Goal: Task Accomplishment & Management: Complete application form

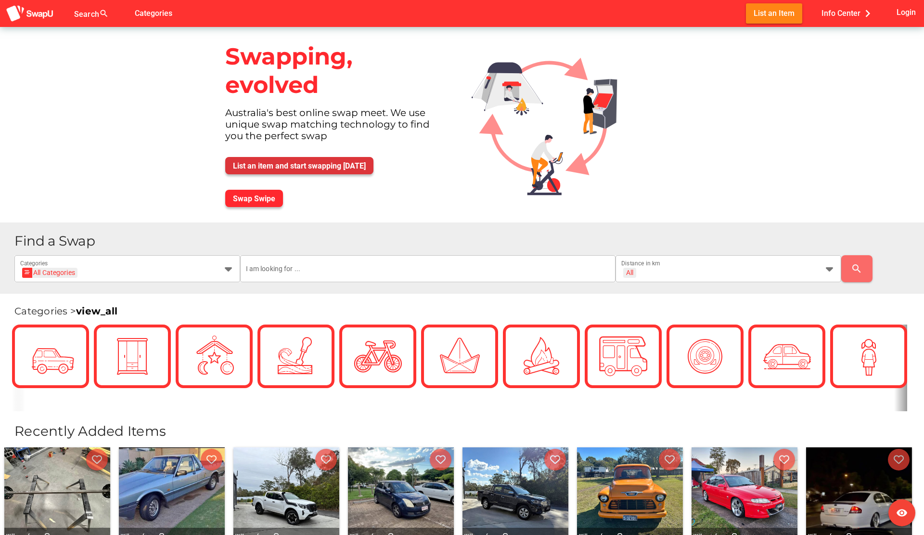
click at [318, 164] on span "List an item and start swapping [DATE]" at bounding box center [299, 165] width 133 height 9
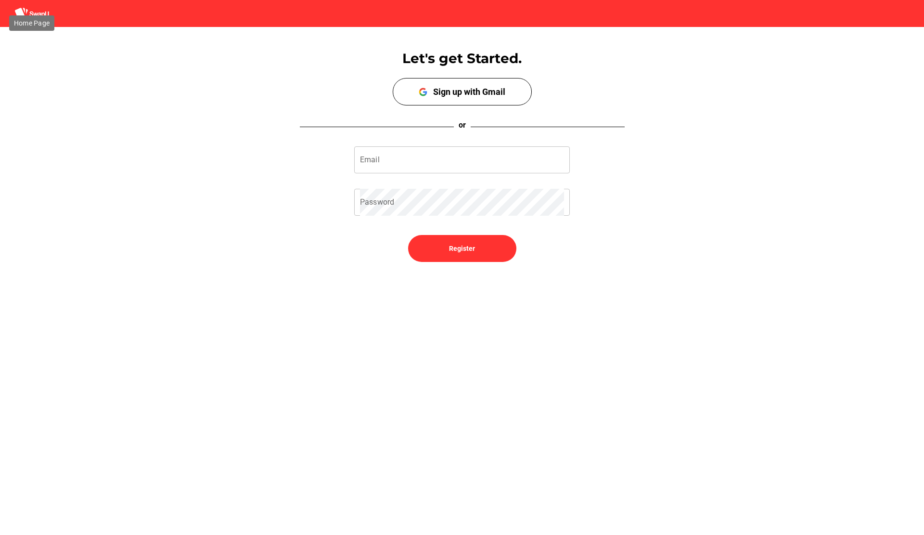
click at [48, 13] on img at bounding box center [31, 13] width 35 height 13
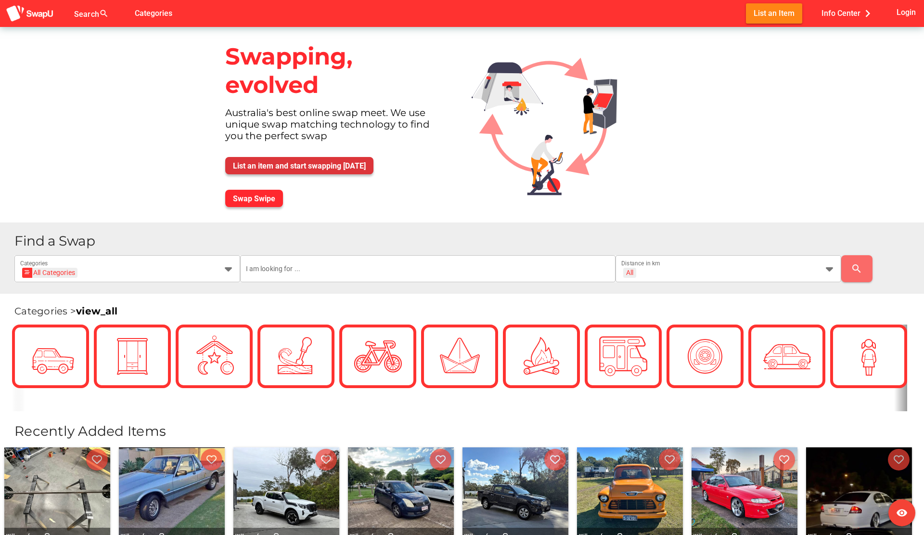
click at [268, 166] on span "List an item and start swapping [DATE]" at bounding box center [299, 165] width 133 height 9
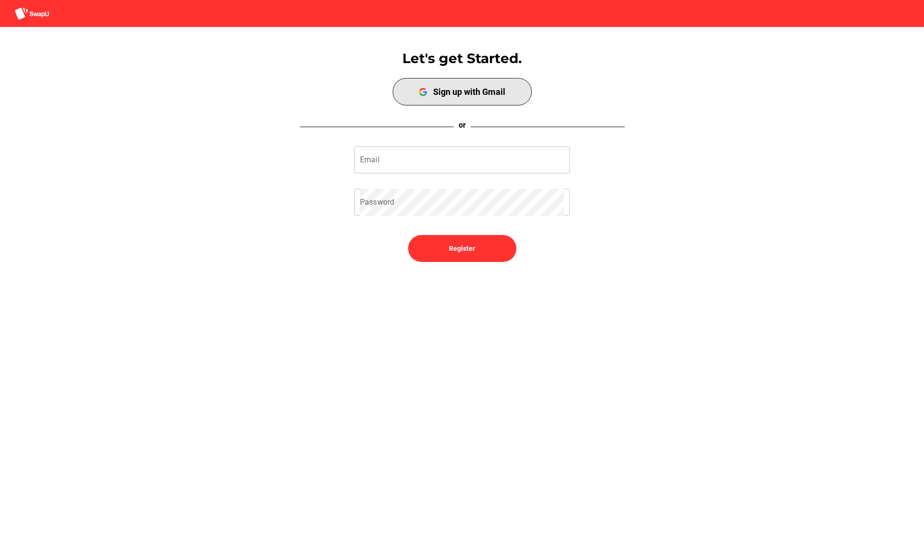
click at [421, 99] on span "Sign up with Gmail" at bounding box center [462, 92] width 135 height 24
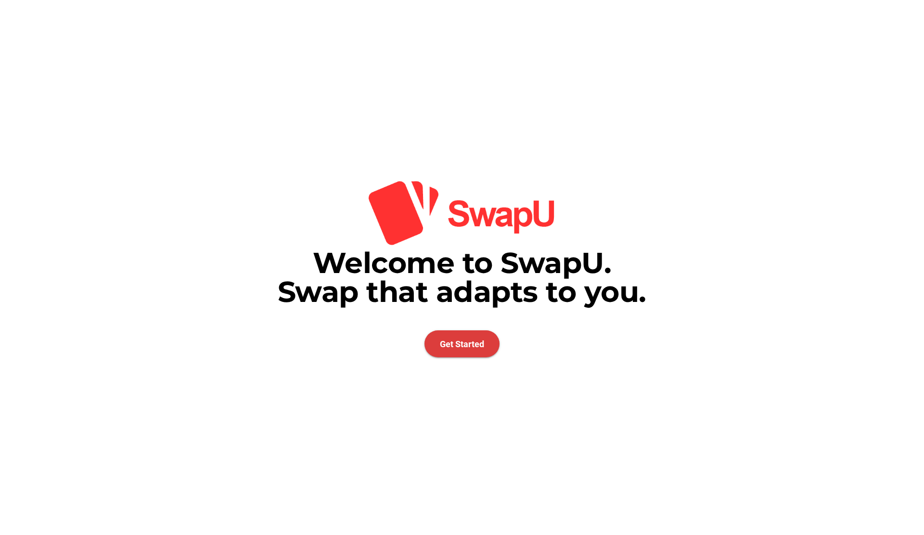
click at [439, 344] on span "Get Started" at bounding box center [461, 343] width 75 height 27
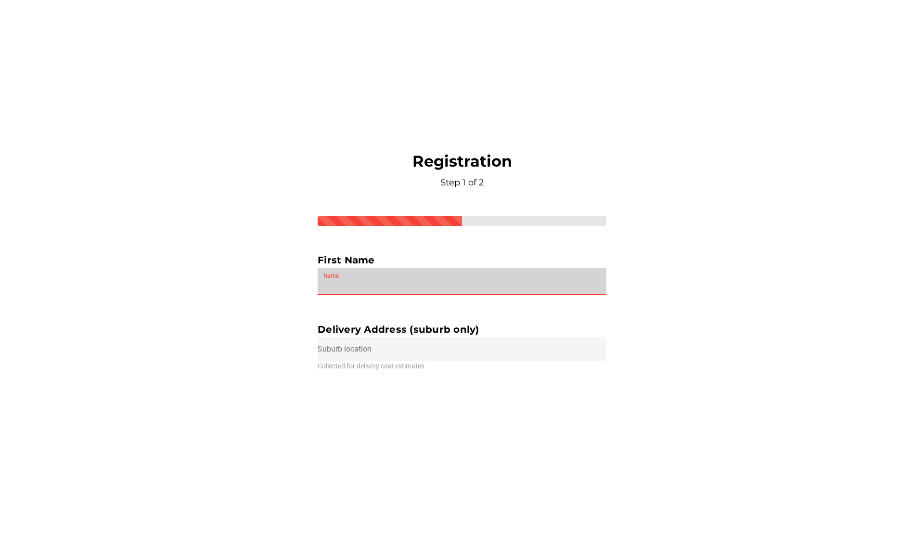
click at [388, 280] on input "Name" at bounding box center [461, 281] width 277 height 27
type input "Matthew"
click at [367, 357] on input "text" at bounding box center [462, 349] width 289 height 24
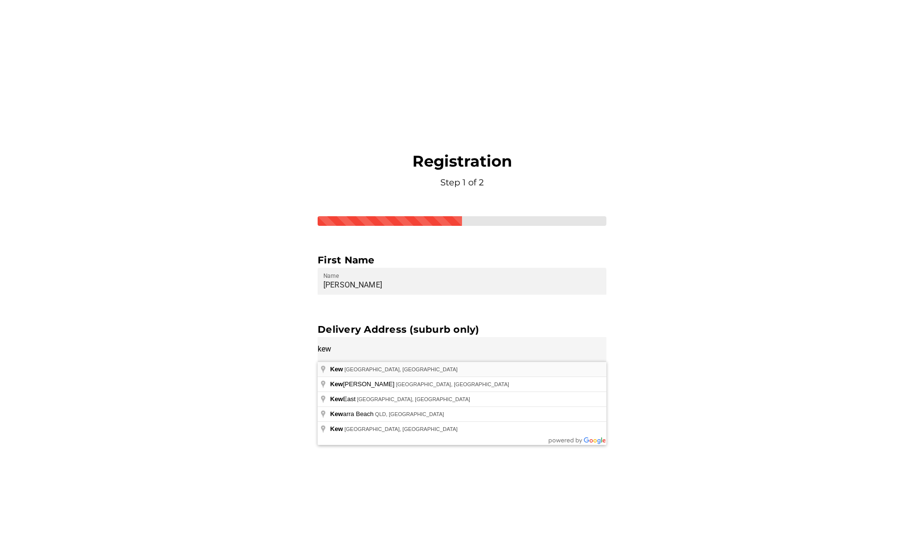
type input "Kew VIC, Australia"
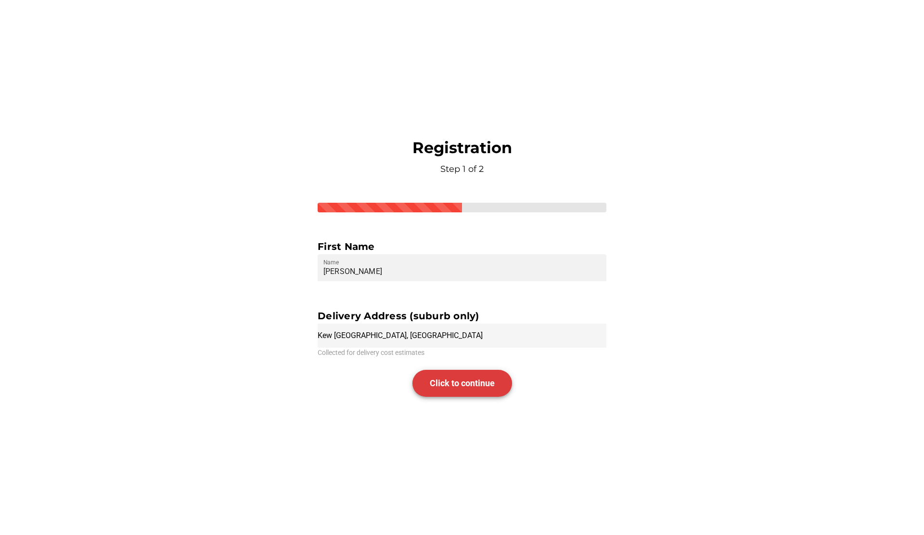
click at [430, 382] on span "Click to continue" at bounding box center [462, 383] width 65 height 10
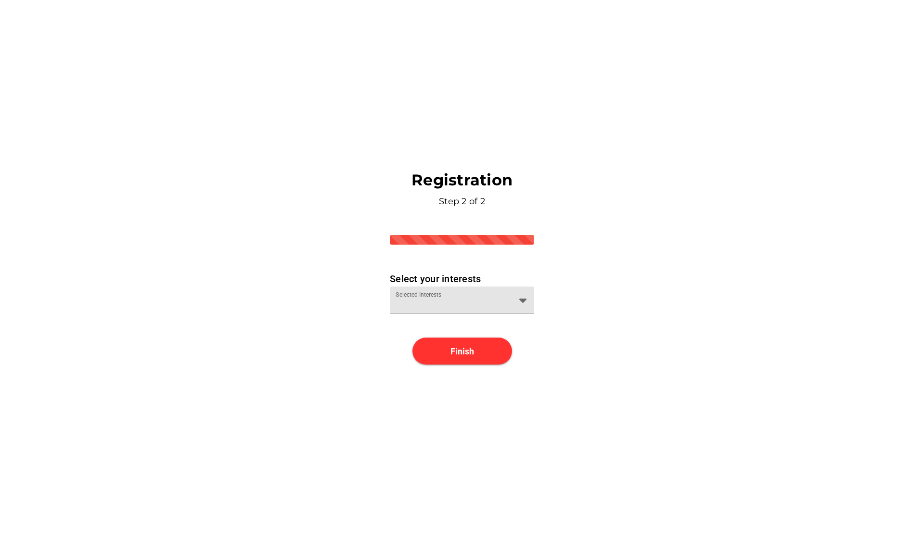
click at [426, 298] on div at bounding box center [452, 305] width 115 height 15
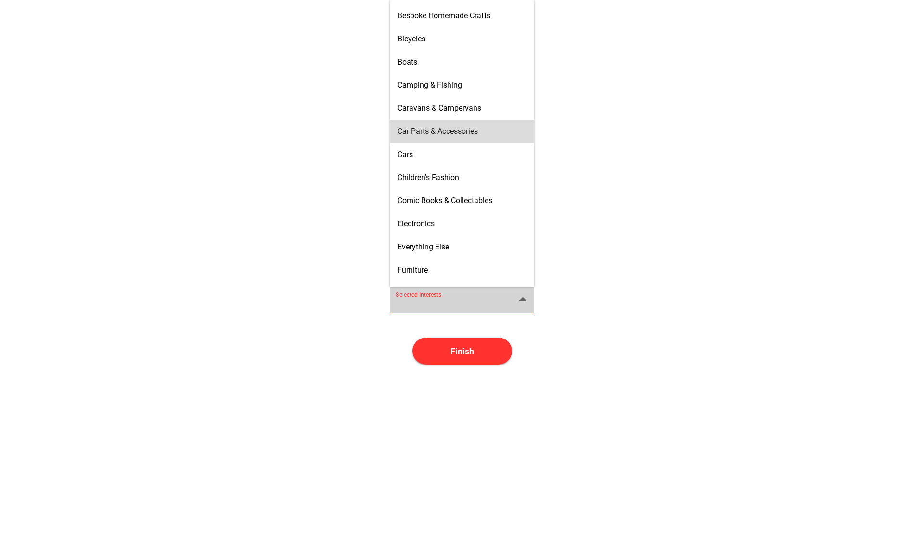
scroll to position [102, 0]
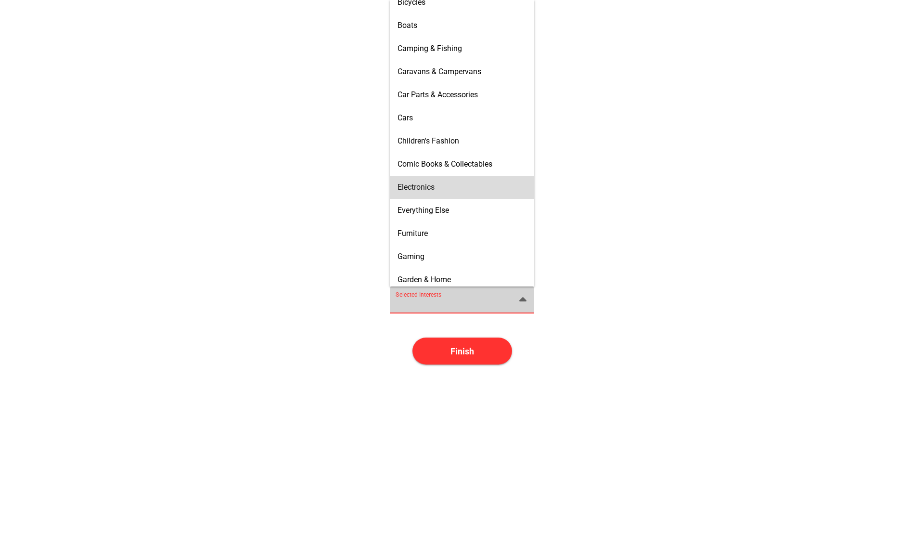
click at [430, 184] on span "Electronics" at bounding box center [415, 186] width 37 height 9
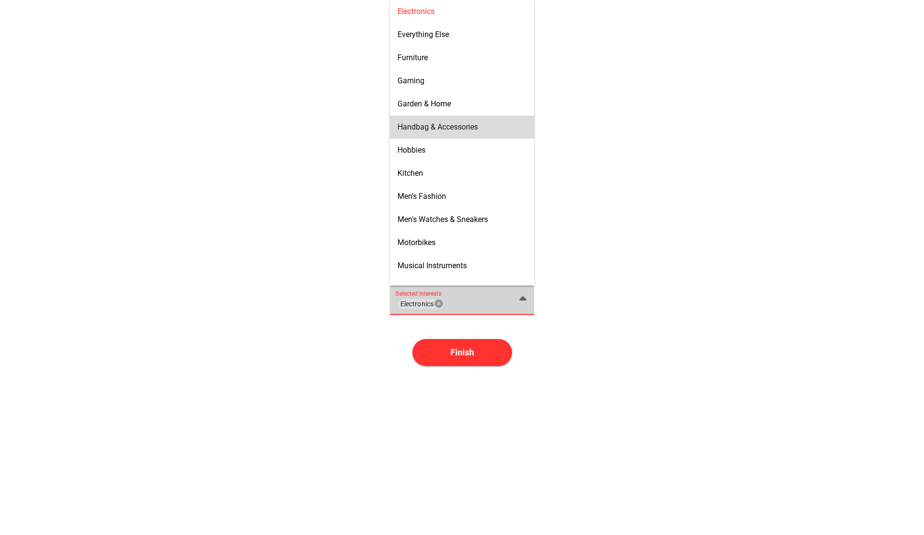
scroll to position [277, 0]
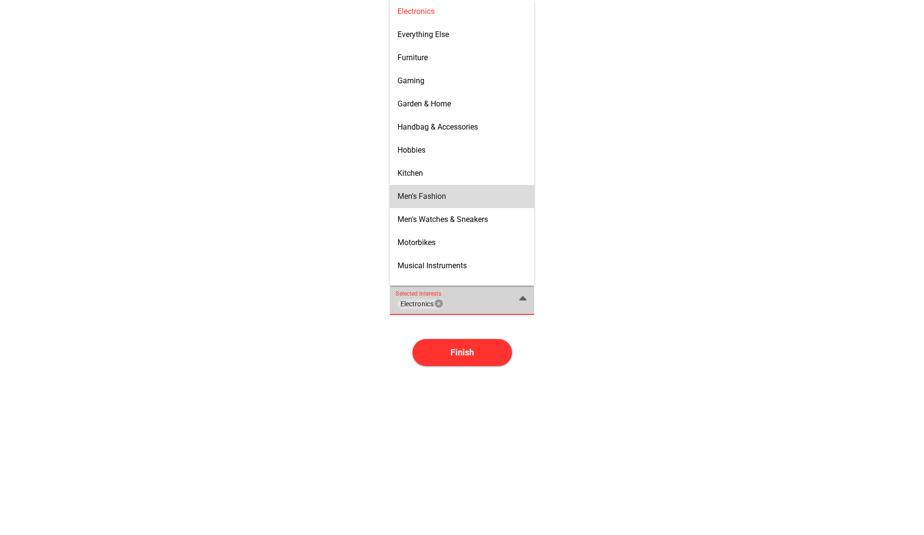
click at [440, 197] on span "Men's Fashion" at bounding box center [421, 195] width 49 height 9
type input "Electronics, Men's Fashion"
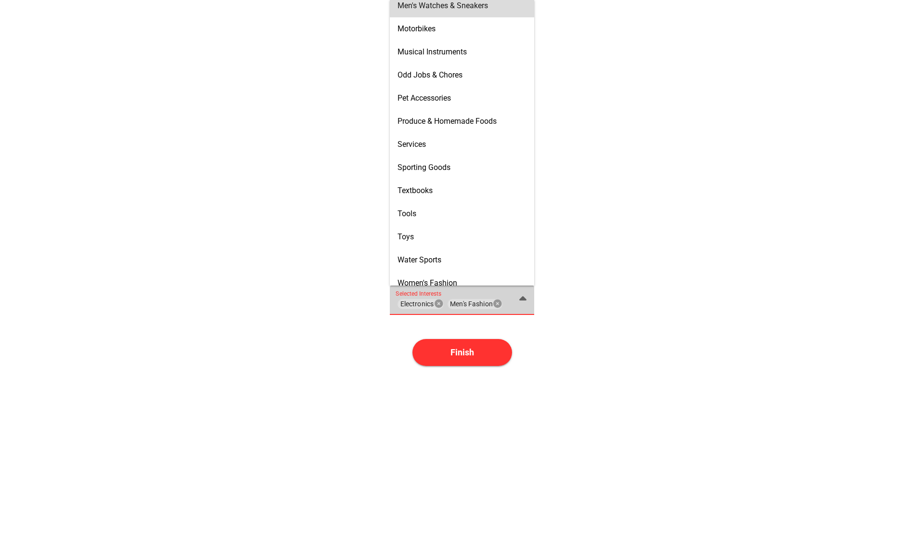
scroll to position [500, 0]
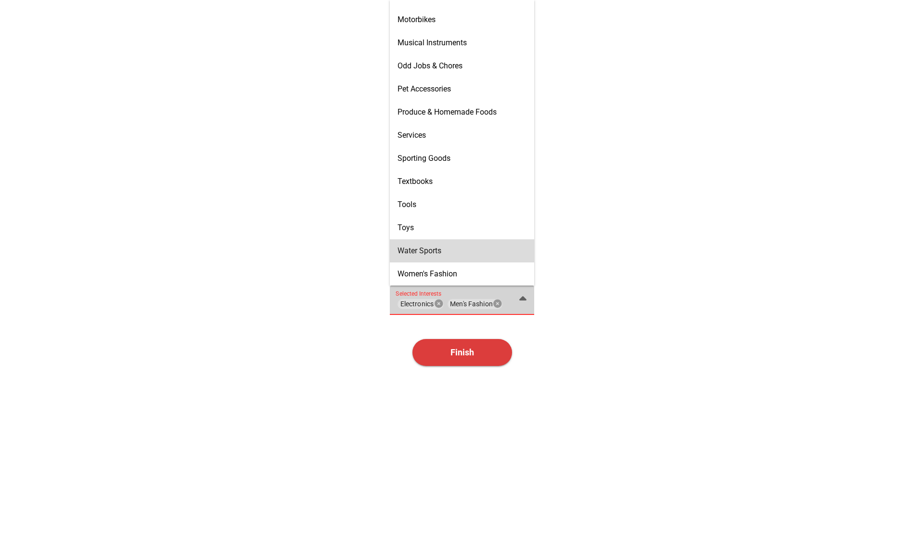
click at [442, 352] on span "Finish" at bounding box center [462, 352] width 100 height 27
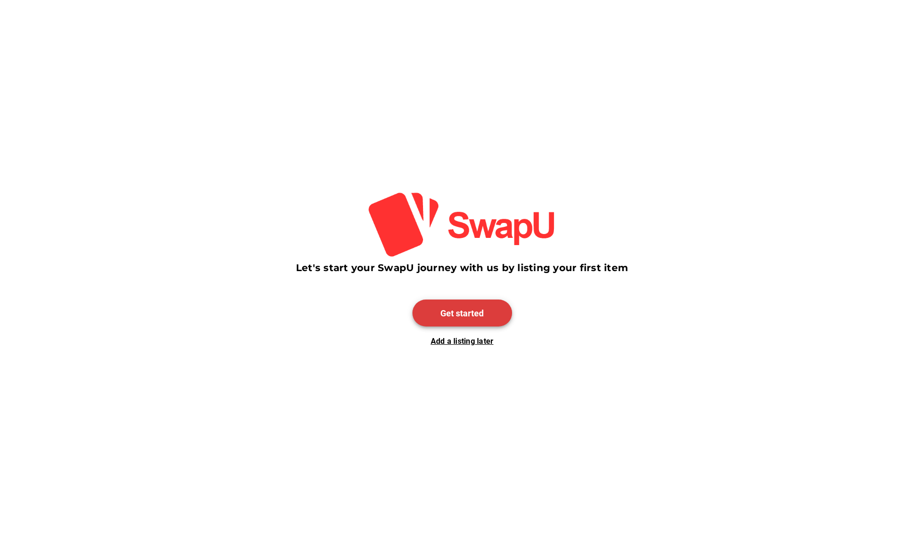
click at [452, 311] on span "Get started" at bounding box center [461, 313] width 43 height 10
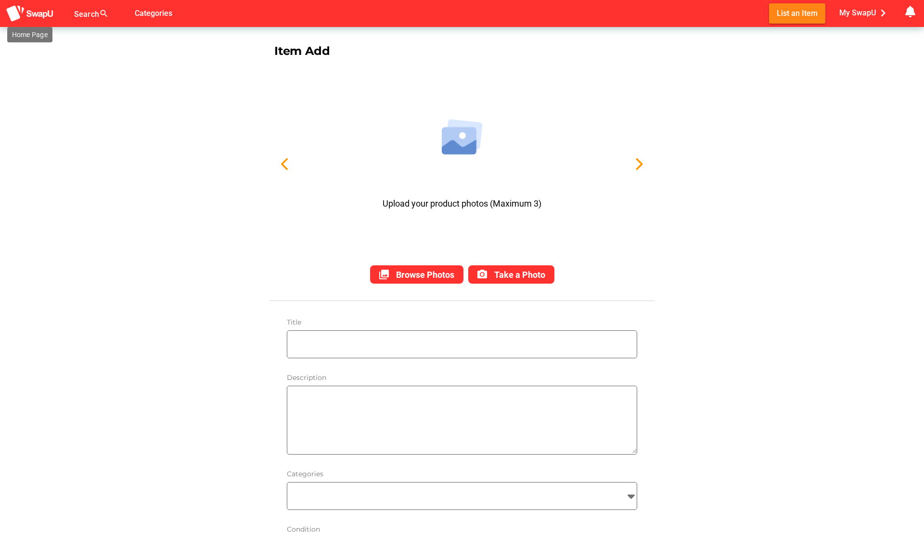
click at [37, 13] on img at bounding box center [30, 14] width 48 height 18
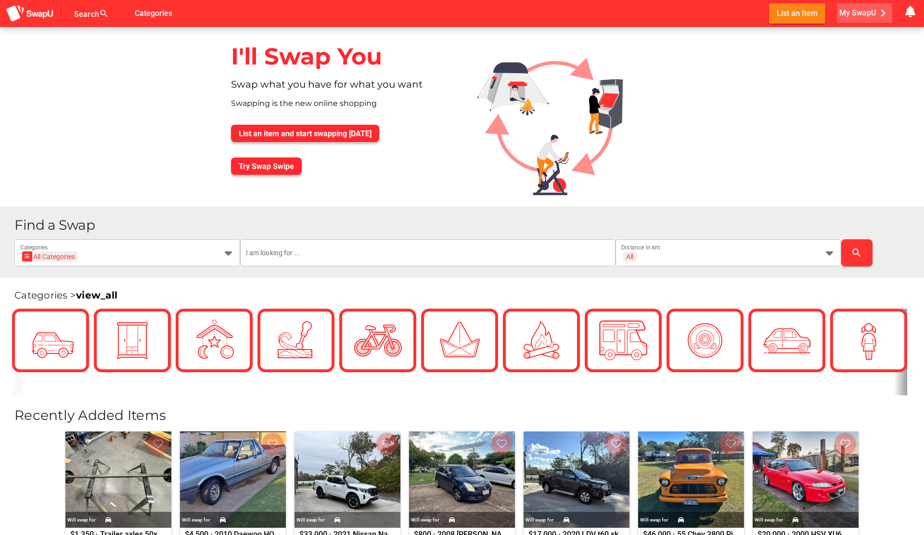
click at [860, 8] on span "My SwapU chevron_right" at bounding box center [864, 13] width 51 height 14
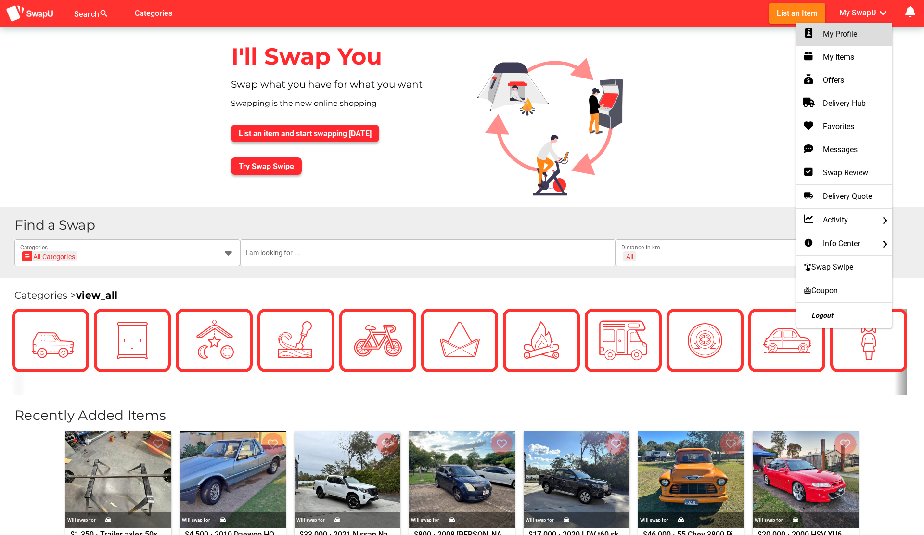
click at [839, 35] on div "My Profile" at bounding box center [843, 34] width 81 height 12
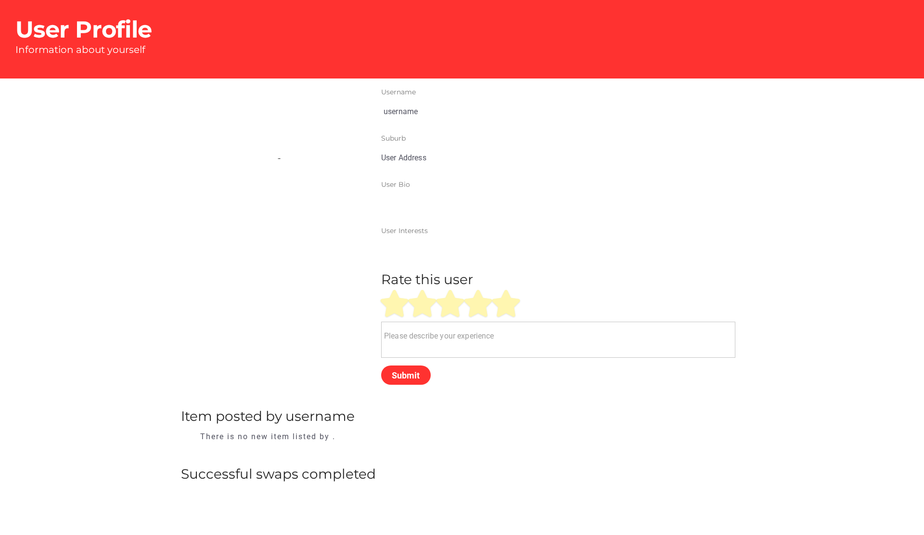
type input "[PERSON_NAME]"
type input "[GEOGRAPHIC_DATA], [GEOGRAPHIC_DATA]"
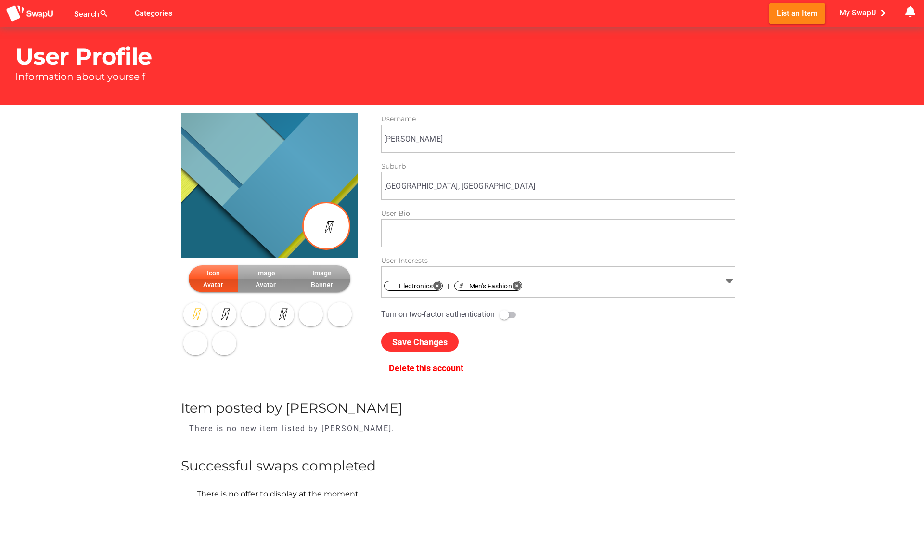
click at [123, 211] on div "Icon Avatar Image Avatar Image Banner collections Browse Photos photo_camera Ta…" at bounding box center [462, 248] width 924 height 286
click at [224, 303] on div "button" at bounding box center [224, 314] width 24 height 24
click at [225, 311] on icon "button" at bounding box center [224, 314] width 16 height 16
click at [265, 281] on span "Image Avatar" at bounding box center [265, 278] width 40 height 23
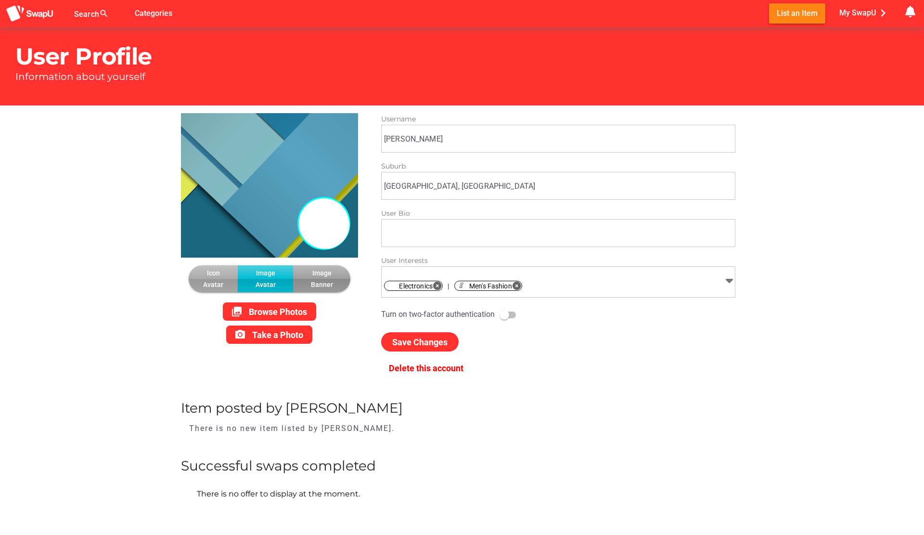
click at [217, 280] on span "Icon Avatar" at bounding box center [213, 278] width 34 height 23
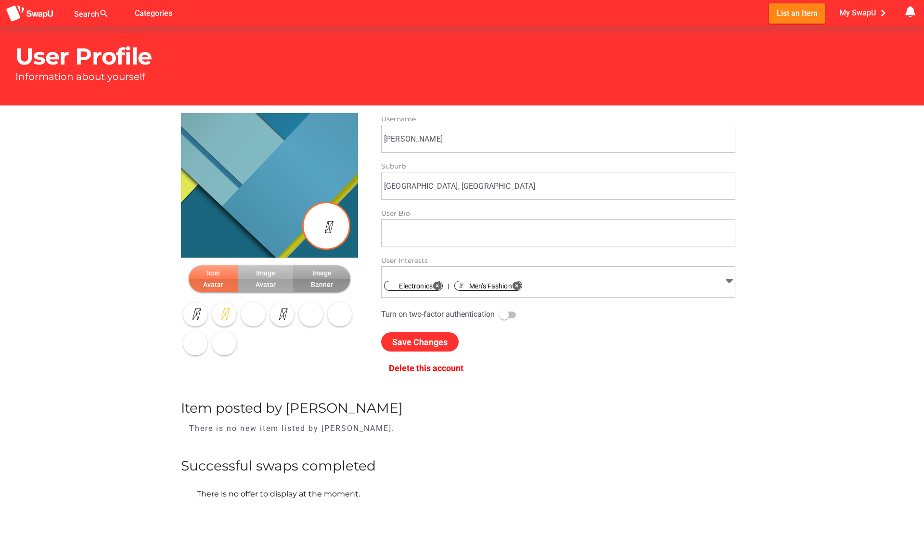
click at [251, 280] on span "Image Avatar" at bounding box center [265, 278] width 40 height 23
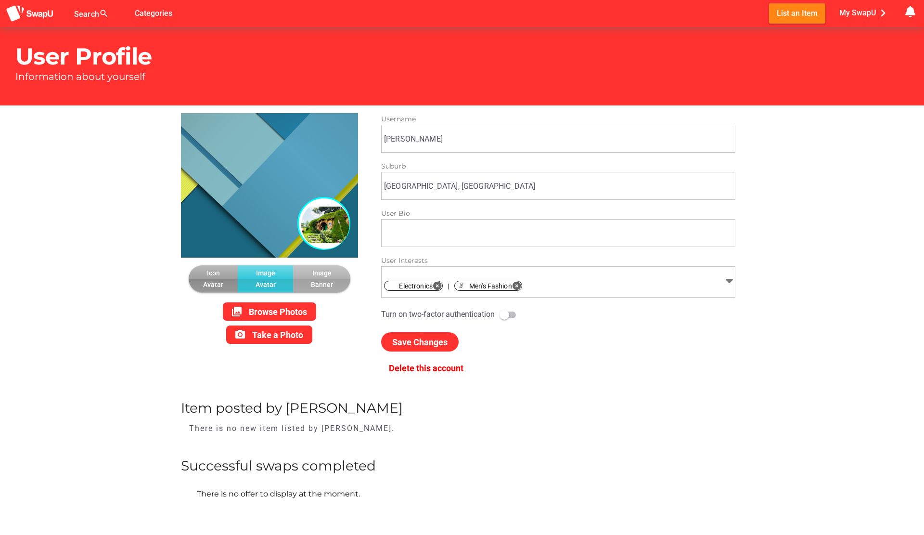
click at [306, 280] on span "Image Banner" at bounding box center [322, 278] width 42 height 23
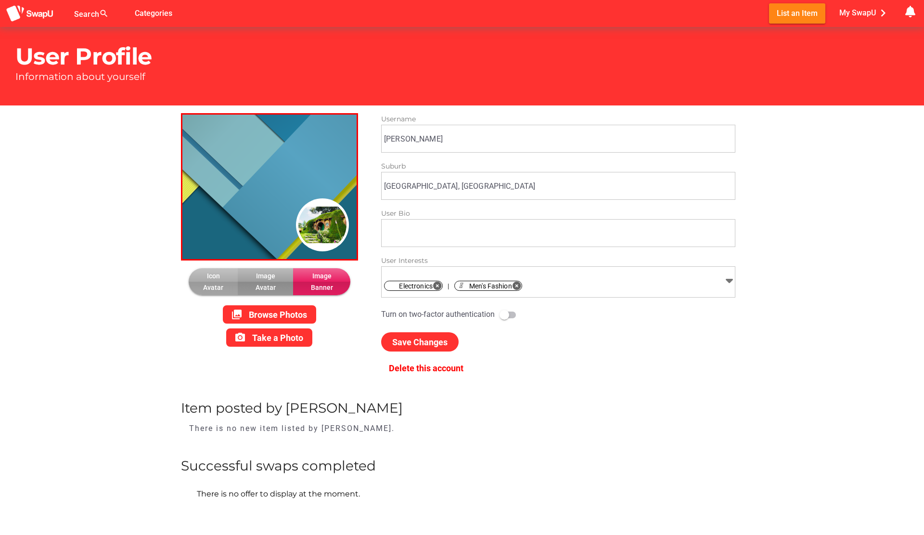
click at [225, 290] on span "Icon Avatar" at bounding box center [213, 281] width 34 height 23
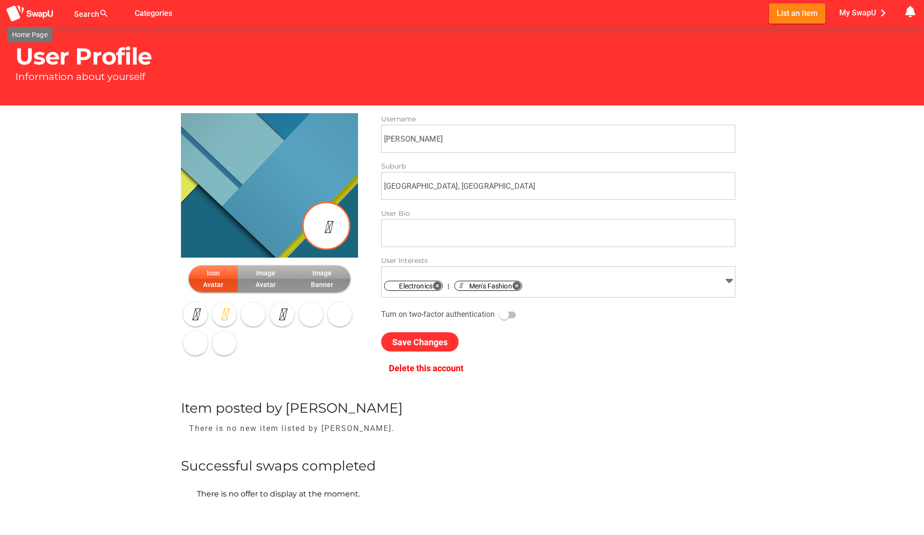
click at [34, 13] on img at bounding box center [30, 14] width 48 height 18
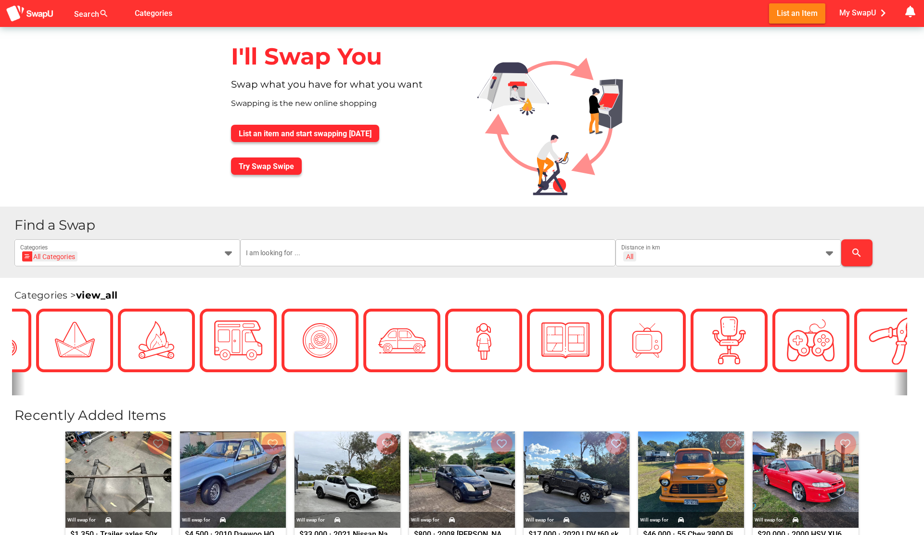
click at [88, 18] on div at bounding box center [94, 19] width 40 height 15
click at [101, 16] on input "Search search false" at bounding box center [113, 18] width 67 height 12
drag, startPoint x: 140, startPoint y: 10, endPoint x: 135, endPoint y: 12, distance: 5.8
click at [153, 12] on icon "false" at bounding box center [159, 14] width 12 height 12
click at [153, 17] on icon "false" at bounding box center [159, 14] width 12 height 12
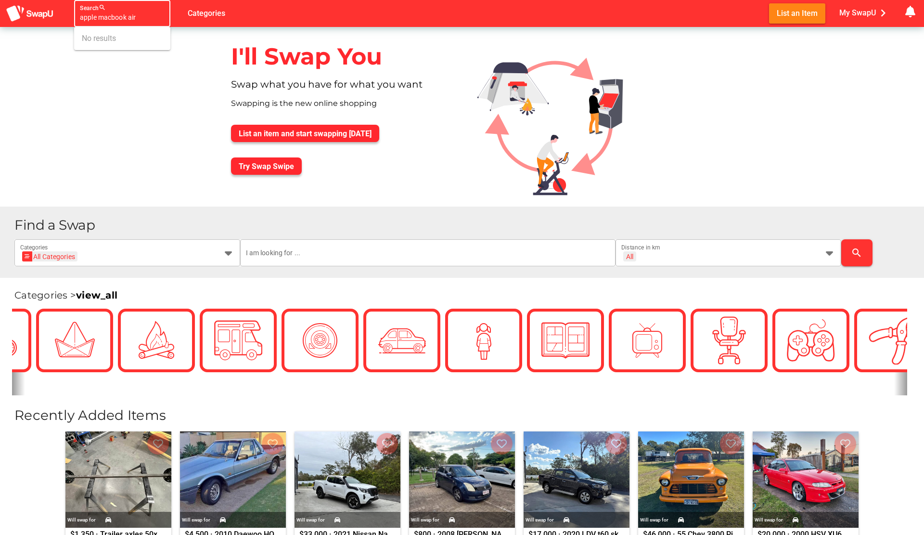
click at [153, 17] on icon "false" at bounding box center [159, 14] width 12 height 12
drag, startPoint x: 141, startPoint y: 17, endPoint x: 67, endPoint y: 25, distance: 74.1
click at [67, 25] on div "apple macbook air Search search false Categories List an Item My SwapU chevron_…" at bounding box center [462, 13] width 924 height 27
click at [112, 18] on input "apple macbook air" at bounding box center [113, 18] width 67 height 12
type input "apple book air"
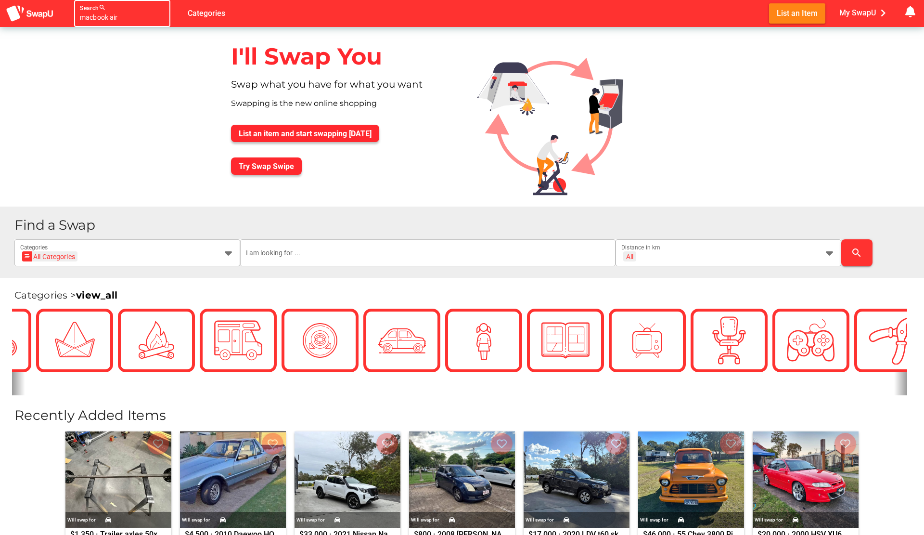
click at [153, 15] on icon "false" at bounding box center [159, 14] width 12 height 12
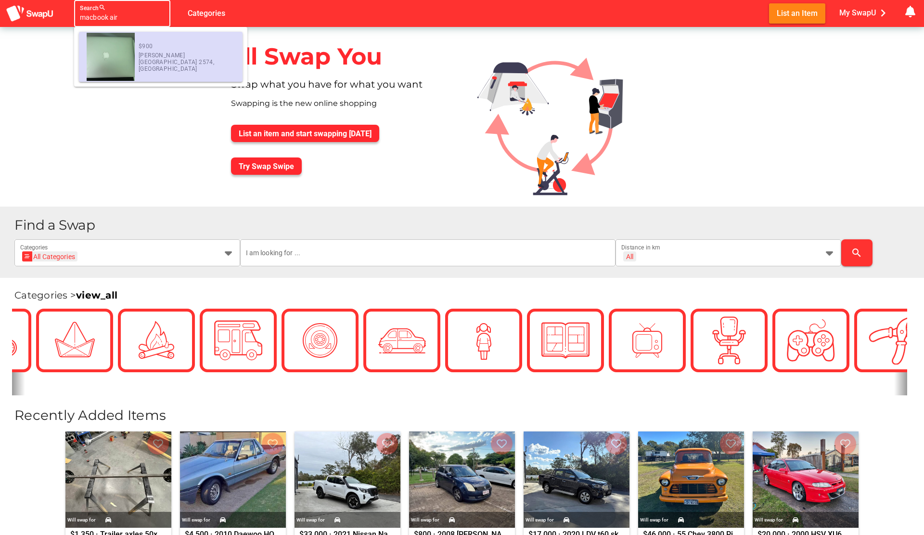
click at [130, 49] on img at bounding box center [111, 57] width 48 height 48
type input "[object Object]"
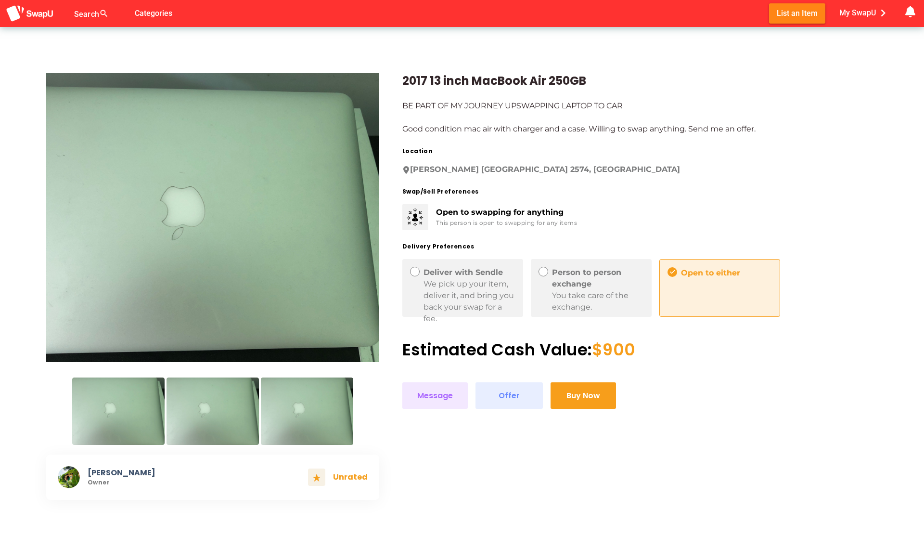
click at [294, 403] on img at bounding box center [307, 410] width 92 height 67
click at [244, 407] on img at bounding box center [212, 410] width 92 height 67
click at [142, 410] on img at bounding box center [118, 410] width 92 height 67
click at [35, 14] on img at bounding box center [30, 14] width 48 height 18
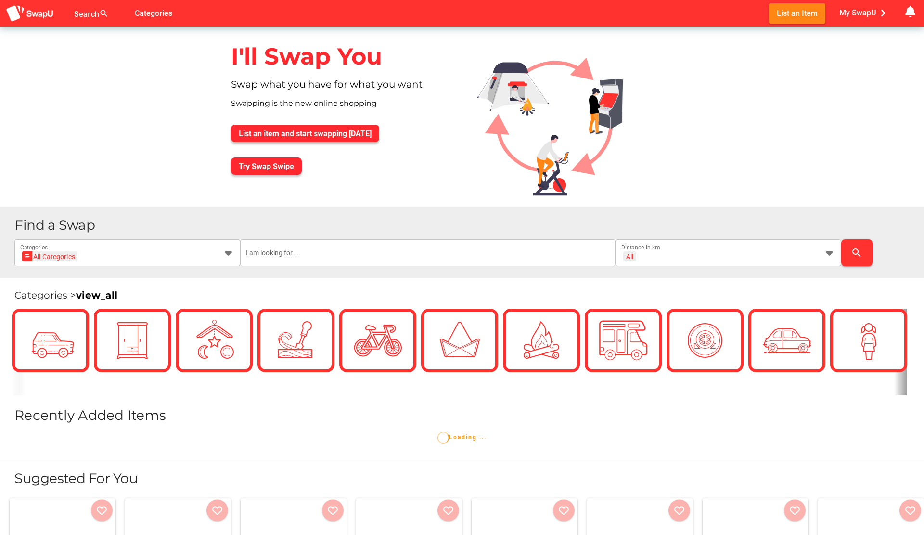
click at [167, 140] on div "I'll Swap You Swap what you have for what you want Swapping is the new online s…" at bounding box center [462, 116] width 924 height 179
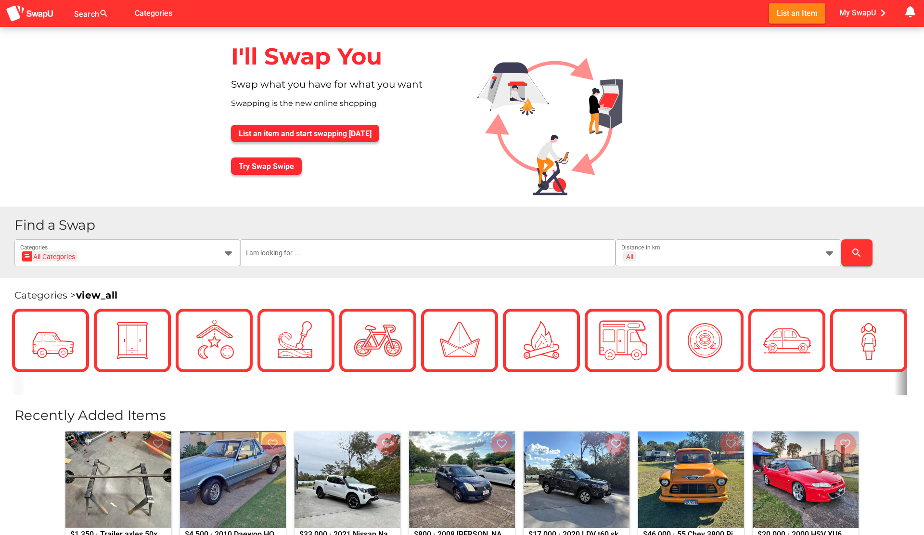
click at [164, 153] on div "I'll Swap You Swap what you have for what you want Swapping is the new online s…" at bounding box center [462, 116] width 924 height 179
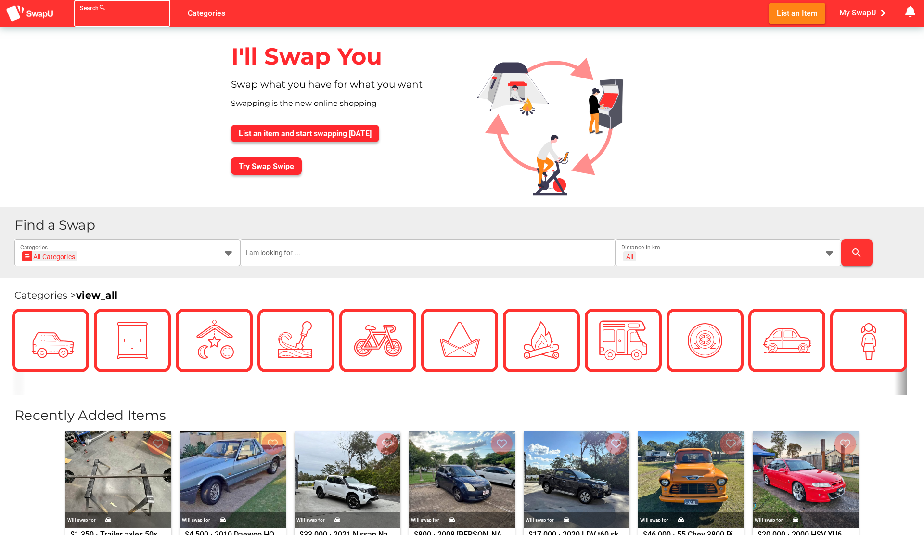
click at [92, 17] on div at bounding box center [113, 19] width 67 height 15
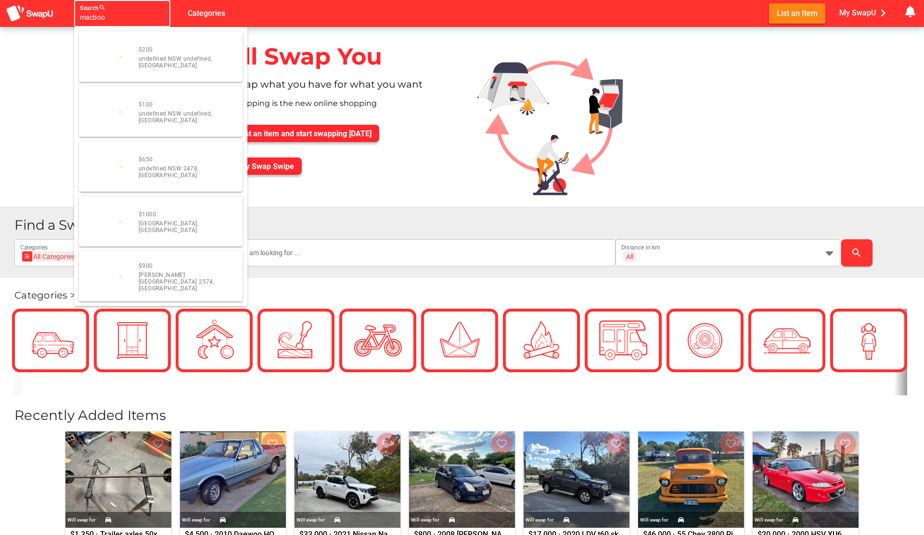
type input "macbook"
